Goal: Transaction & Acquisition: Purchase product/service

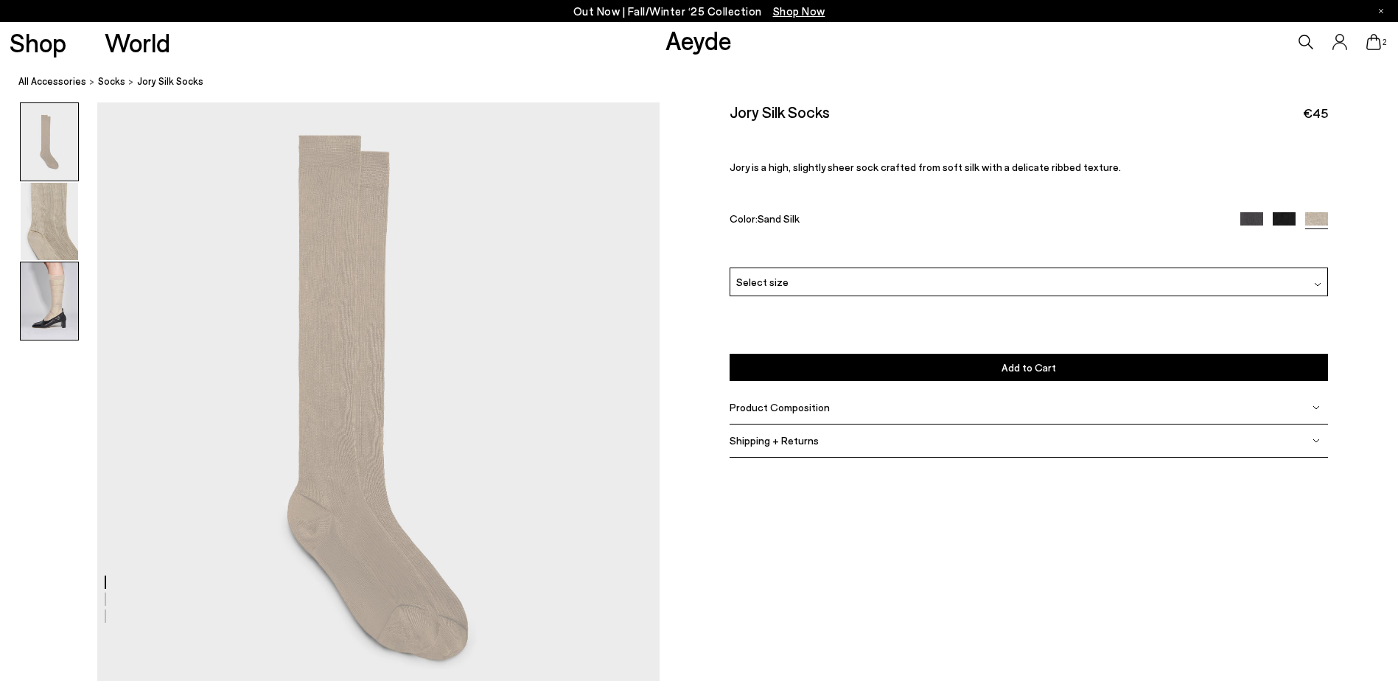
click at [28, 309] on img at bounding box center [49, 300] width 57 height 77
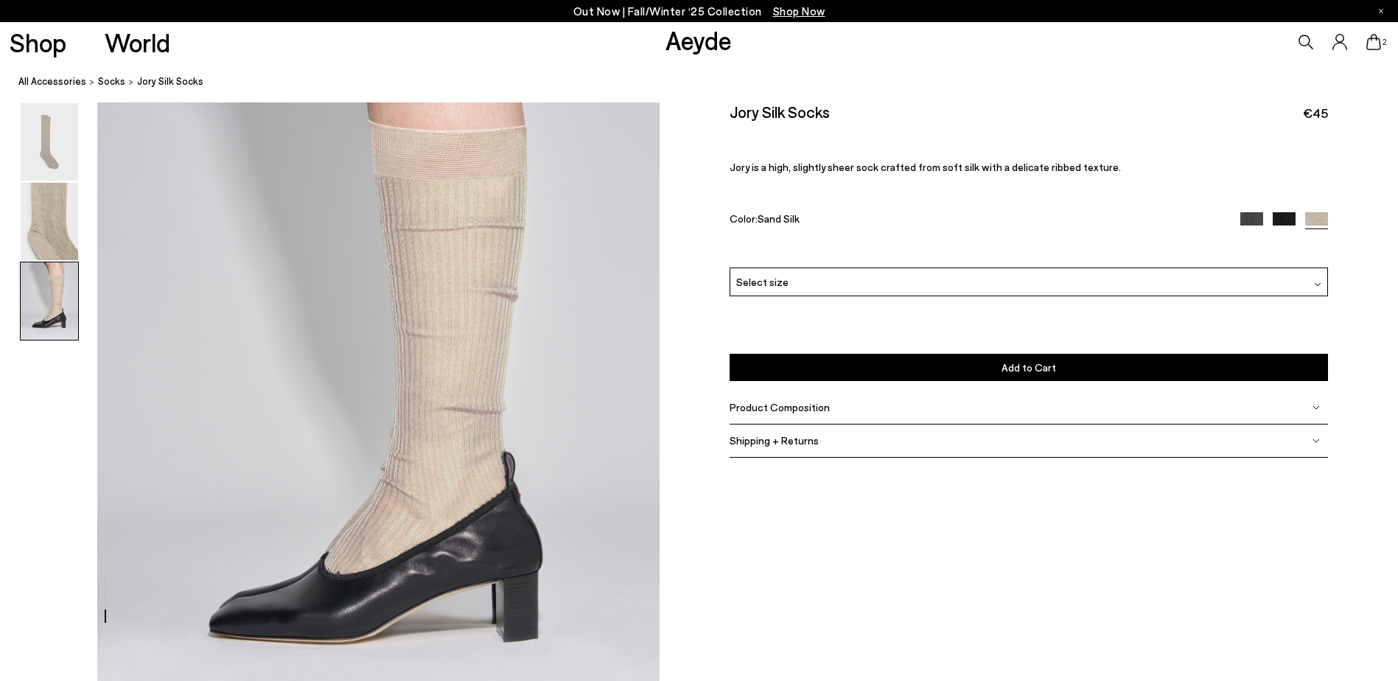
scroll to position [1605, 0]
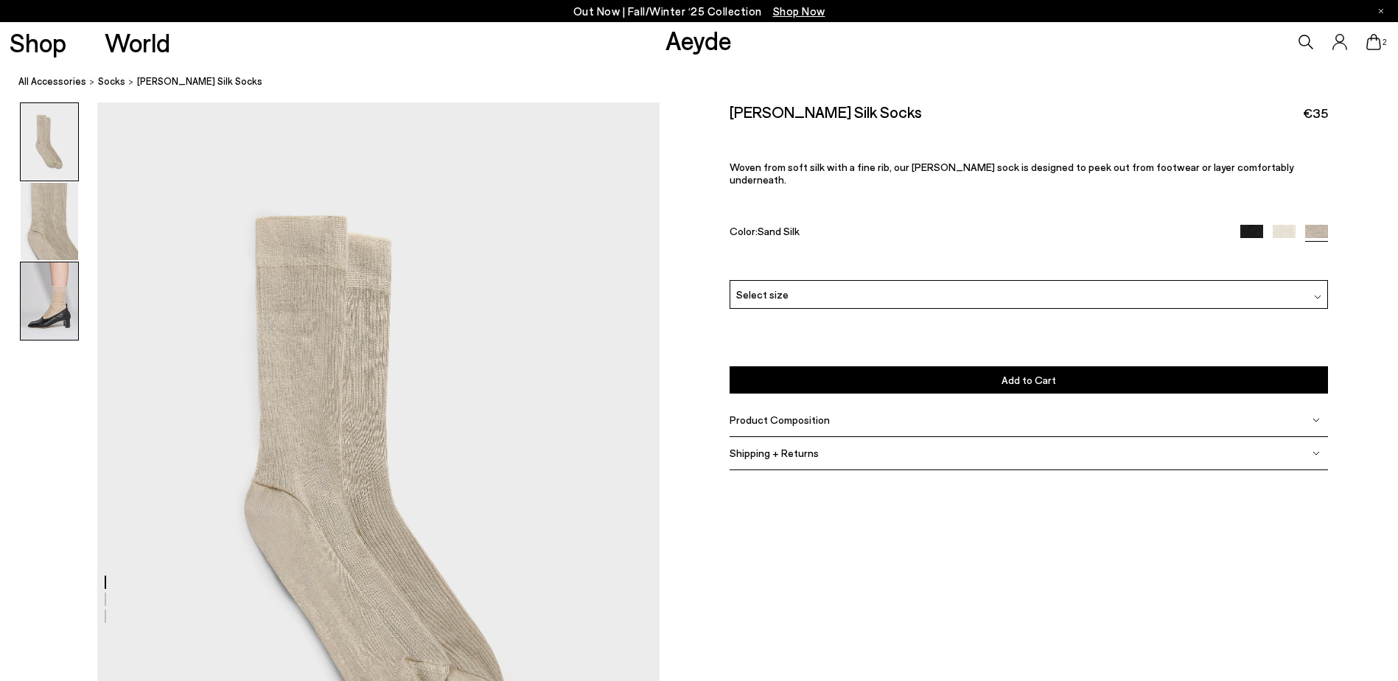
click at [60, 285] on img at bounding box center [49, 300] width 57 height 77
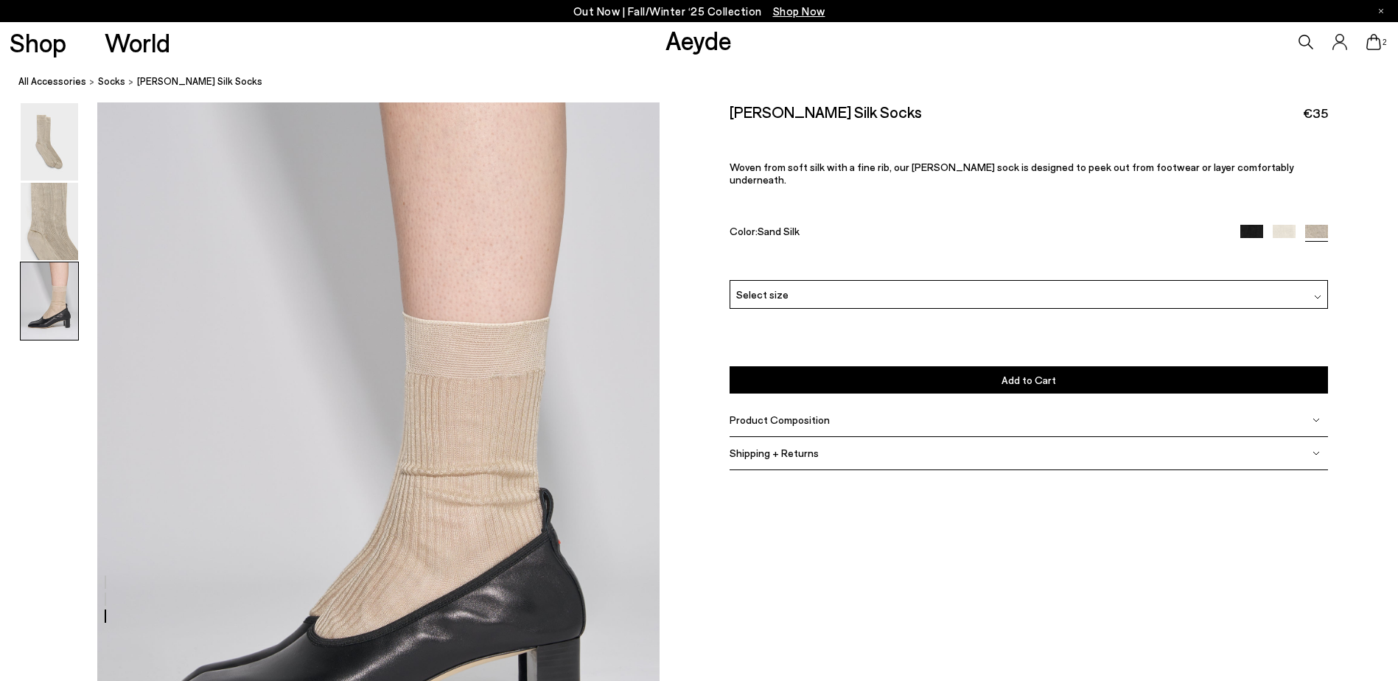
scroll to position [1605, 0]
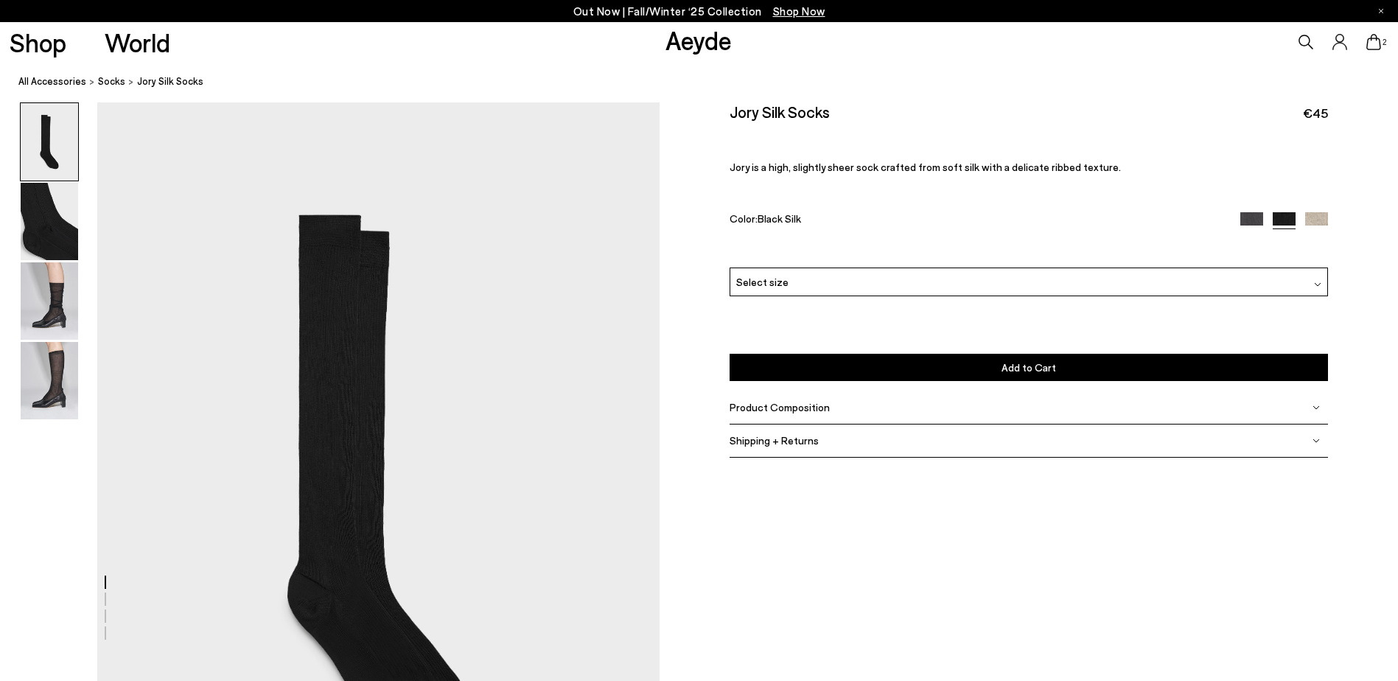
scroll to position [90, 0]
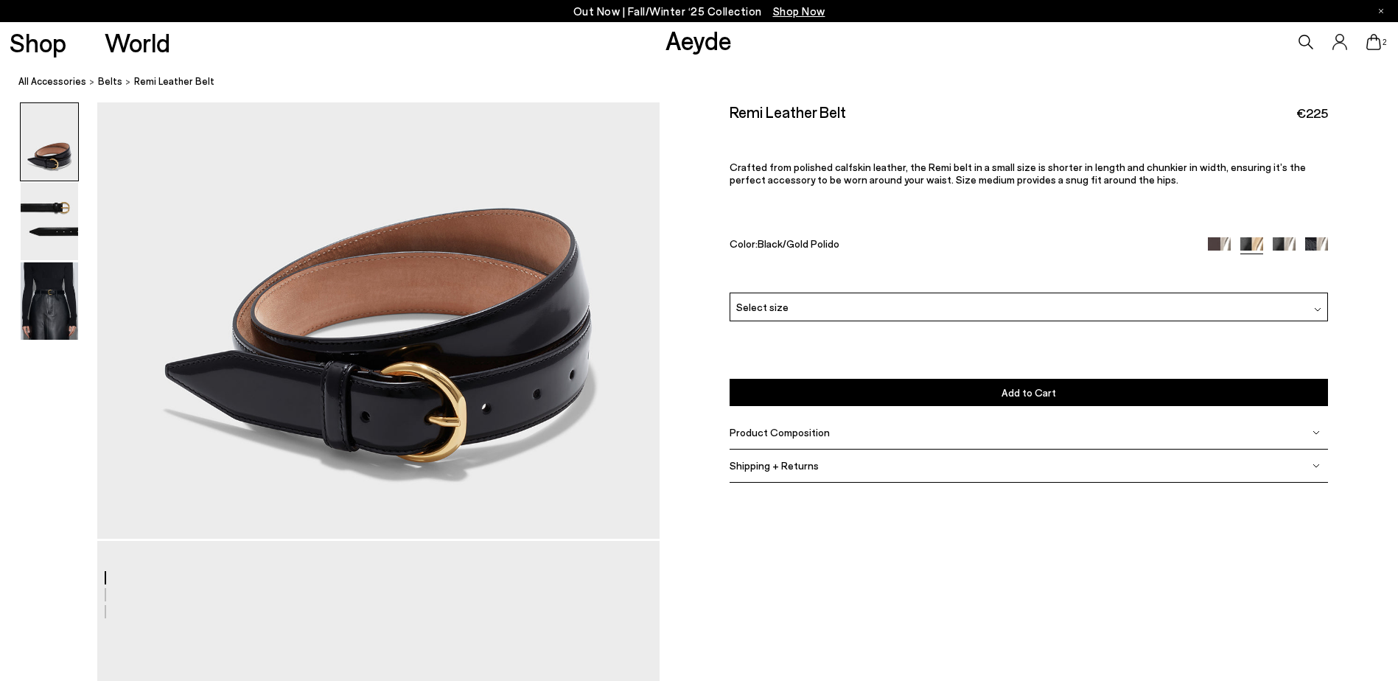
scroll to position [143, 0]
click at [1221, 240] on img at bounding box center [1219, 248] width 23 height 23
